Goal: Task Accomplishment & Management: Use online tool/utility

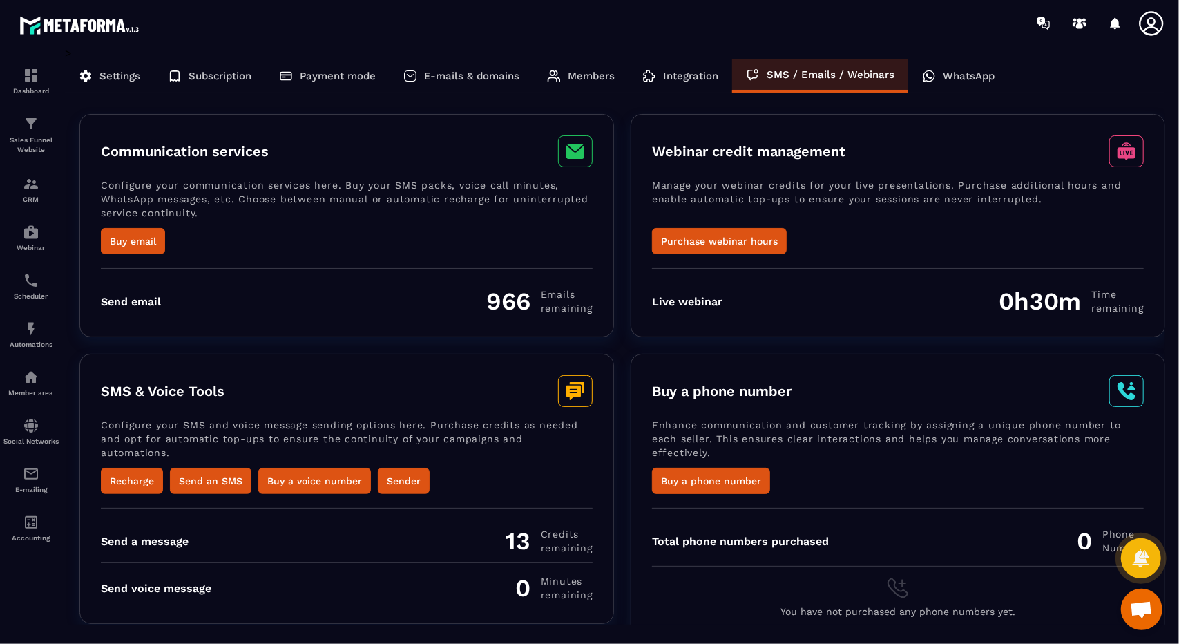
click at [711, 66] on div "Integration" at bounding box center [680, 75] width 104 height 33
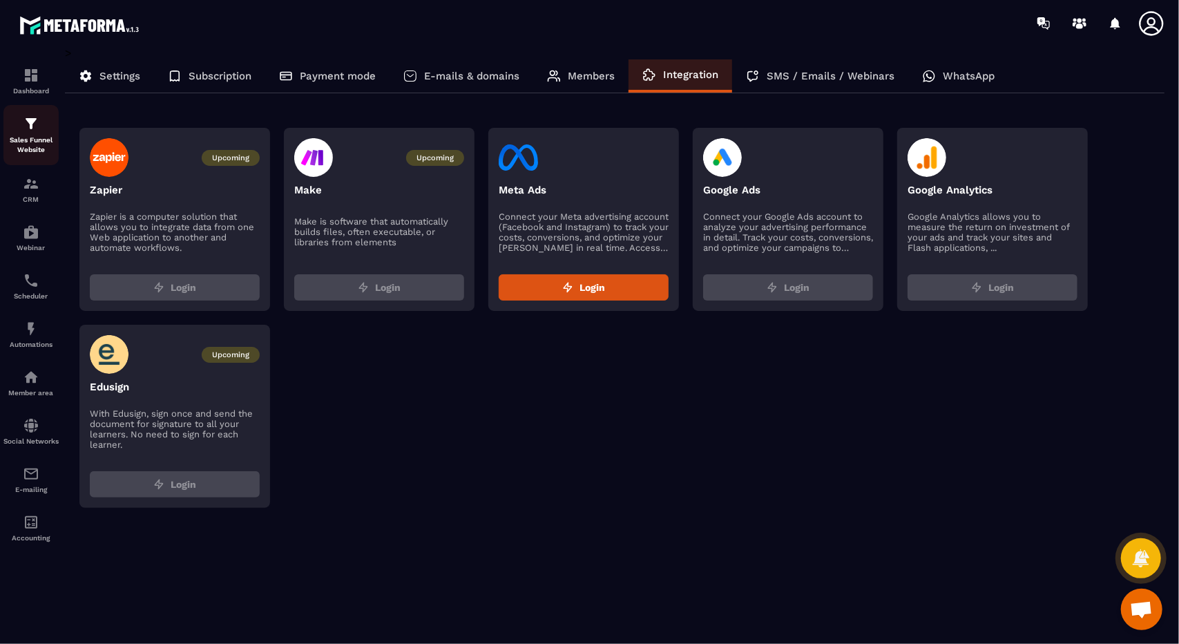
click at [24, 144] on p "Sales Funnel Website" at bounding box center [30, 144] width 55 height 19
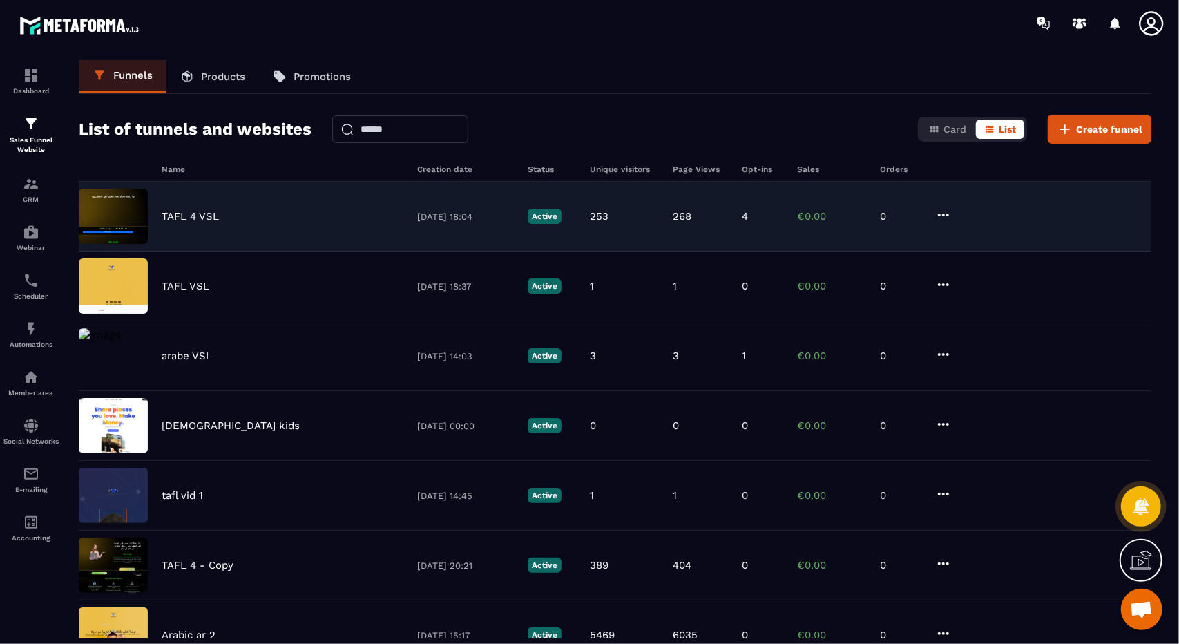
click at [649, 215] on div "253" at bounding box center [624, 216] width 69 height 12
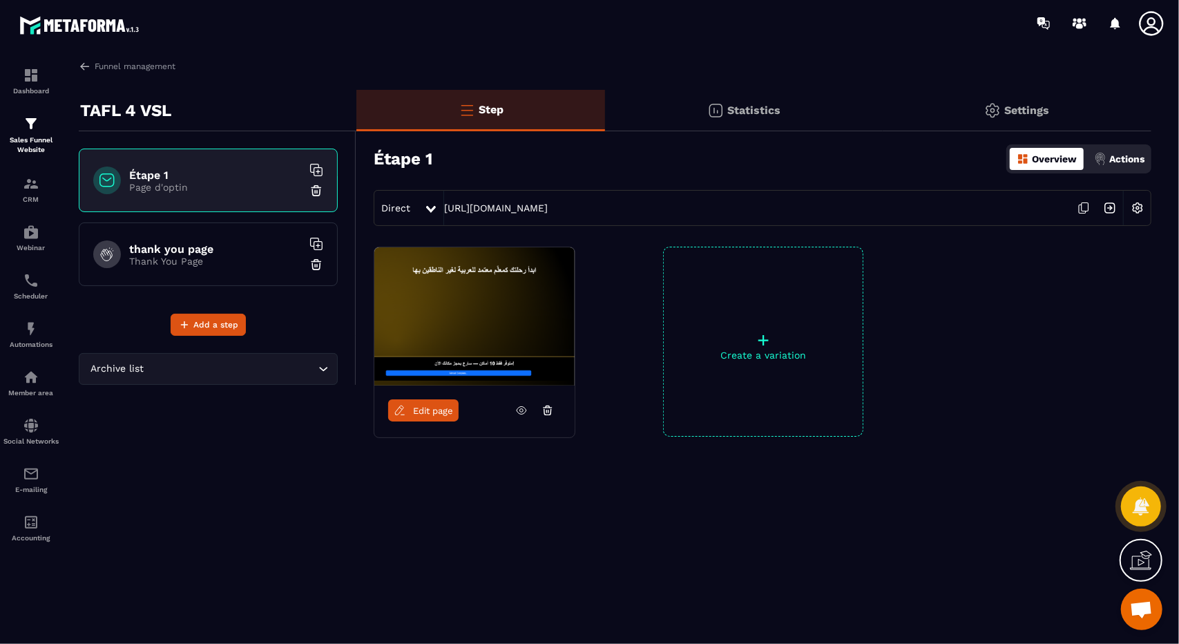
click at [1105, 211] on img at bounding box center [1110, 208] width 26 height 26
